Goal: Task Accomplishment & Management: Manage account settings

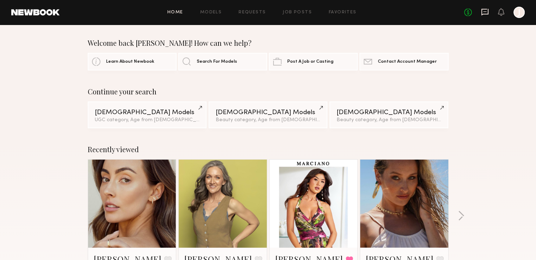
click at [481, 13] on icon at bounding box center [485, 12] width 8 height 8
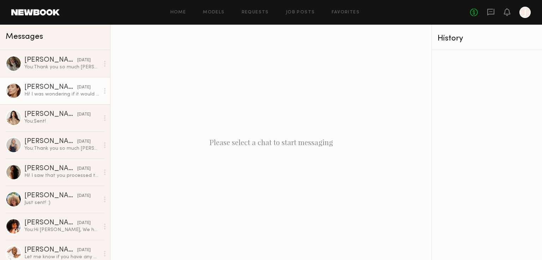
click at [53, 92] on div "Hi! I was wondering if it would be ok with you guys to deliver content on the 1…" at bounding box center [61, 94] width 75 height 7
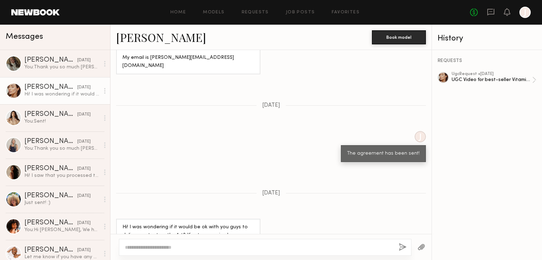
scroll to position [500, 0]
click at [488, 81] on div "UGC Video for best-seller Vitamin C" at bounding box center [491, 80] width 80 height 7
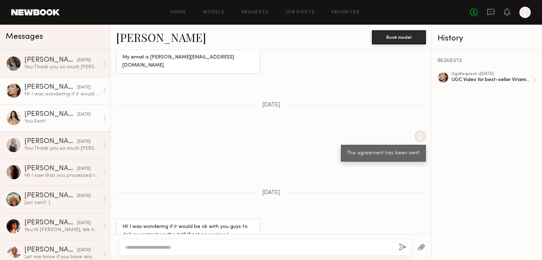
click at [77, 116] on div "[DATE]" at bounding box center [83, 114] width 13 height 7
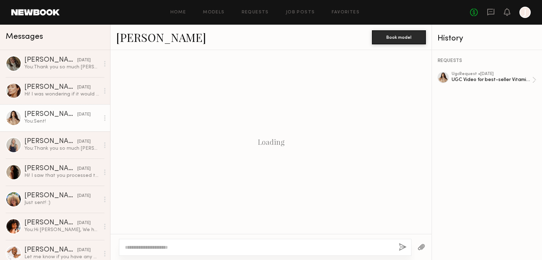
scroll to position [613, 0]
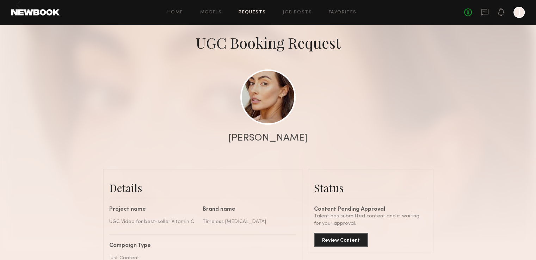
scroll to position [106, 0]
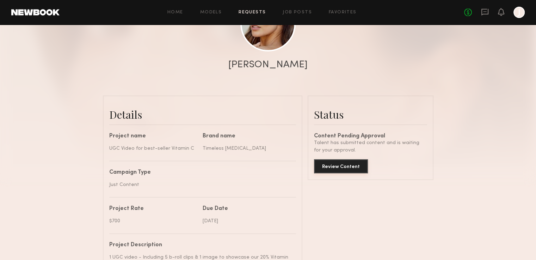
click at [348, 174] on button "Review Content" at bounding box center [341, 166] width 54 height 14
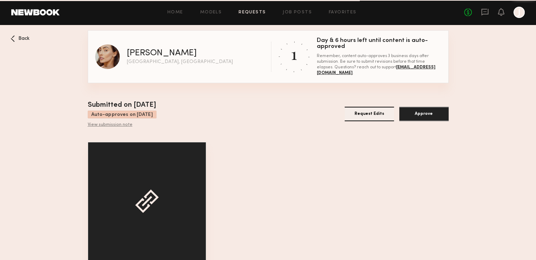
scroll to position [34, 0]
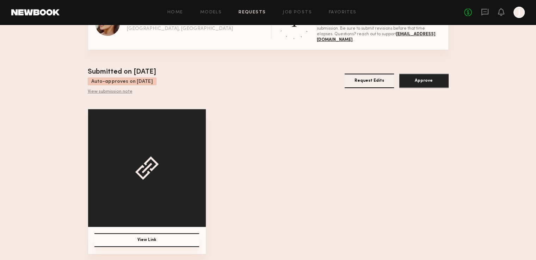
click at [170, 239] on button "View Link" at bounding box center [147, 240] width 105 height 14
